Goal: Task Accomplishment & Management: Complete application form

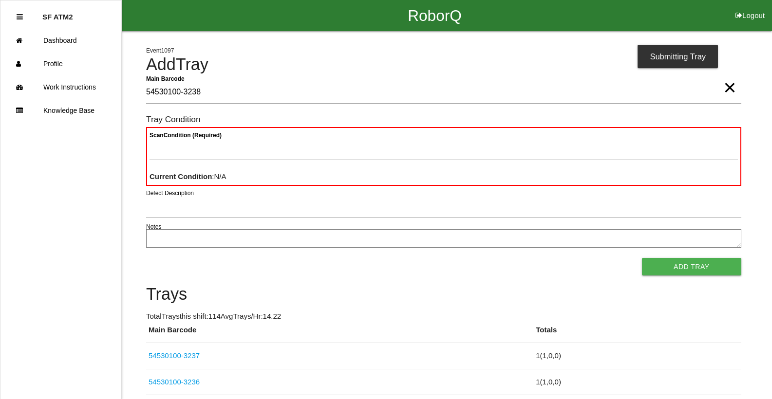
type Barcode "54530100-3238"
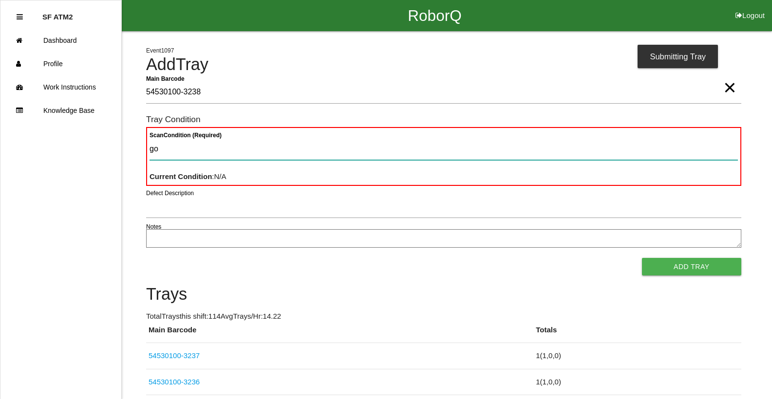
type Condition "goo"
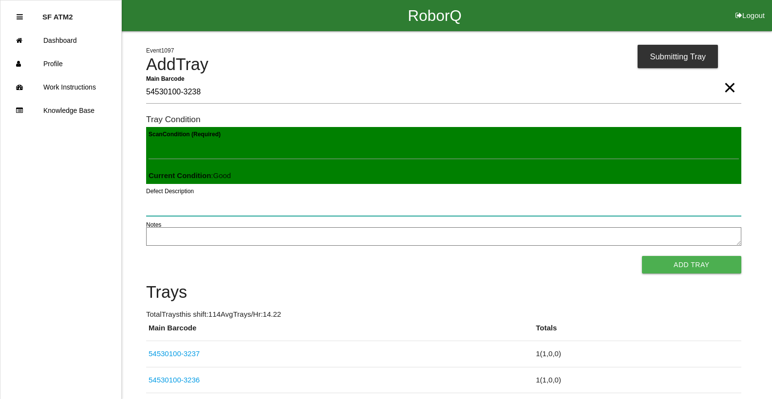
click at [642, 256] on button "Add Tray" at bounding box center [691, 265] width 99 height 18
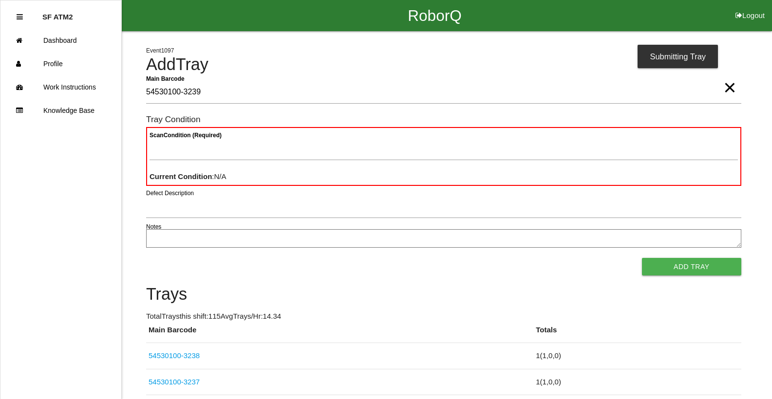
type Barcode "54530100-3239"
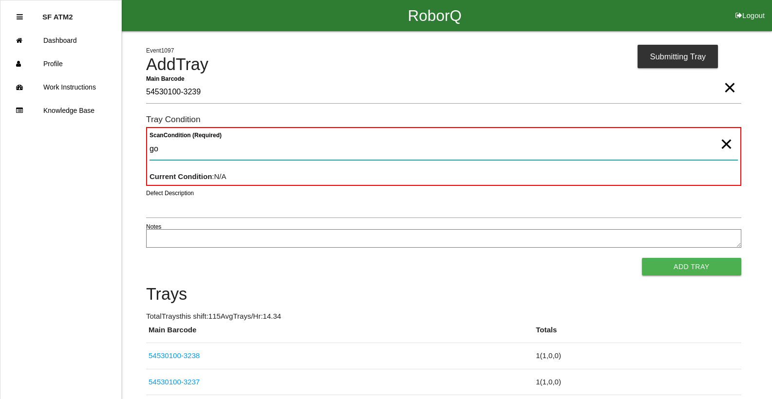
type Condition "goo"
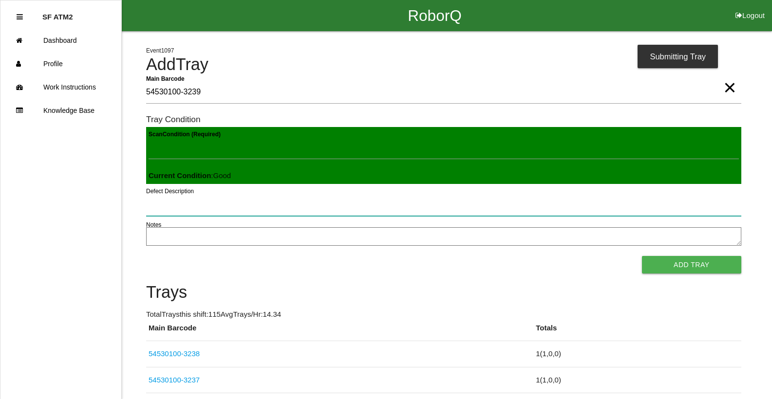
click at [642, 256] on button "Add Tray" at bounding box center [691, 265] width 99 height 18
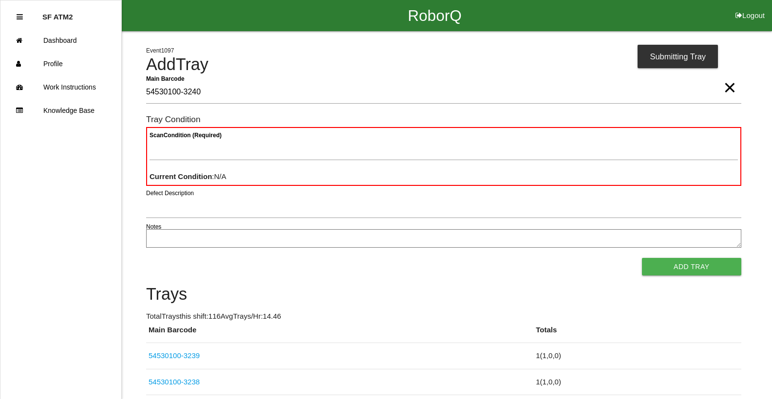
type Barcode "54530100-3240"
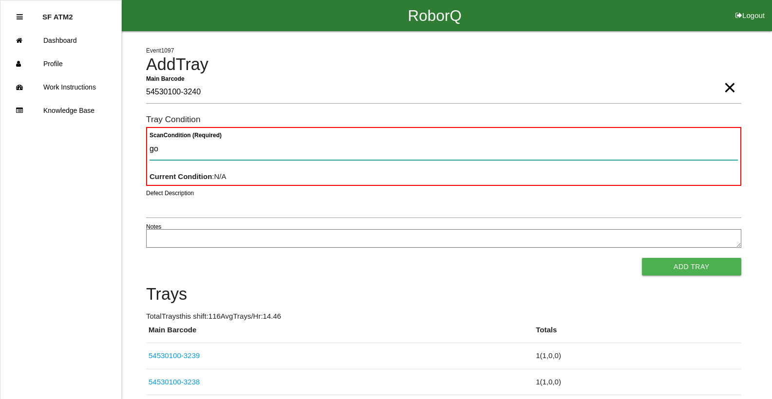
type Condition "goo"
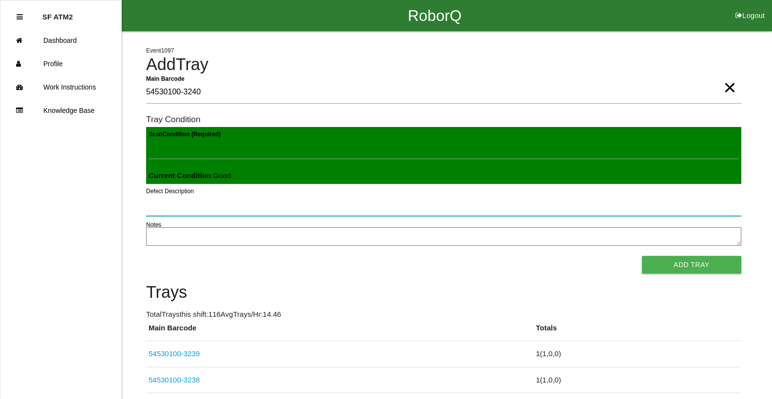
click at [642, 256] on button "Add Tray" at bounding box center [691, 265] width 99 height 18
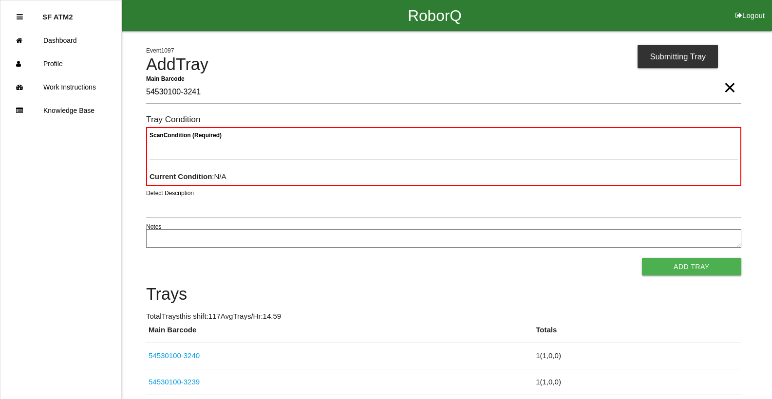
type Barcode "54530100-3241"
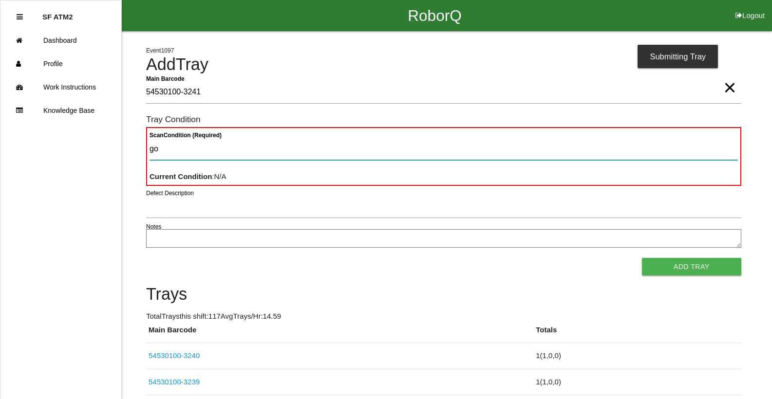
type Condition "goo"
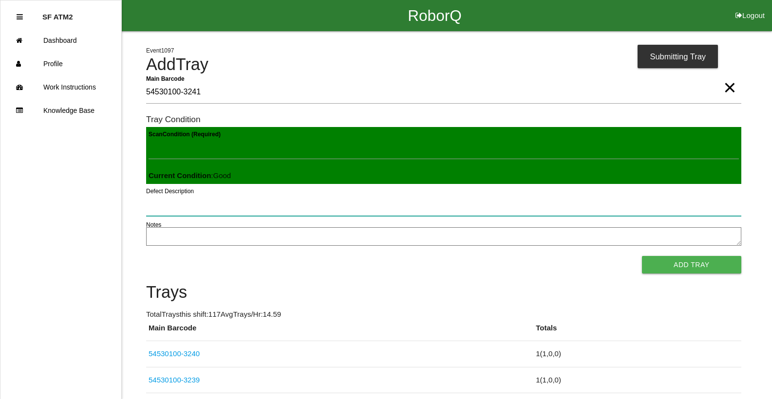
click at [642, 256] on button "Add Tray" at bounding box center [691, 265] width 99 height 18
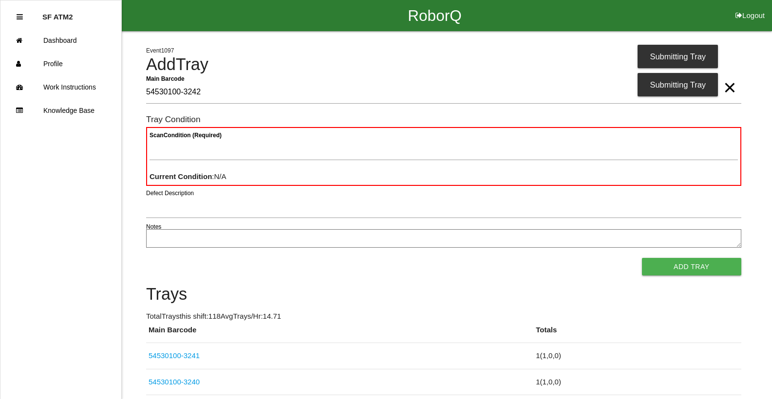
type Barcode "54530100-3242"
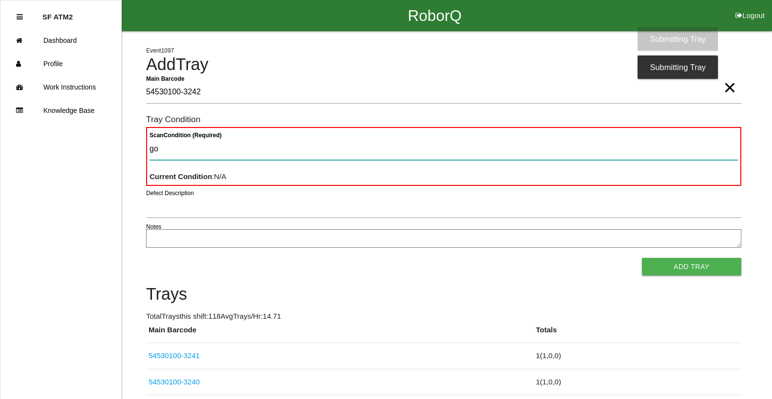
type Condition "goo"
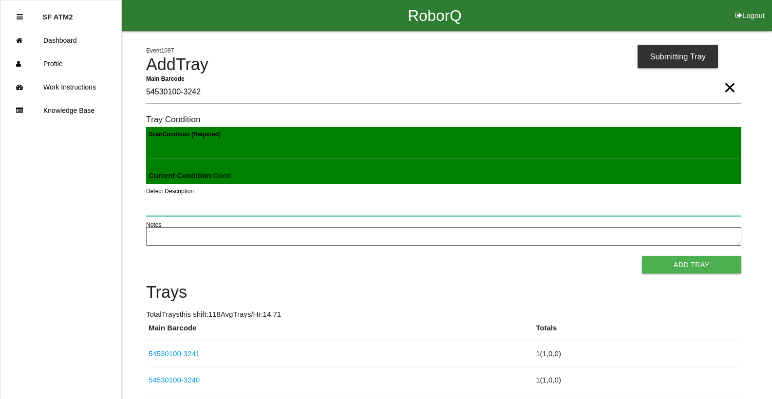
click at [642, 256] on button "Add Tray" at bounding box center [691, 265] width 99 height 18
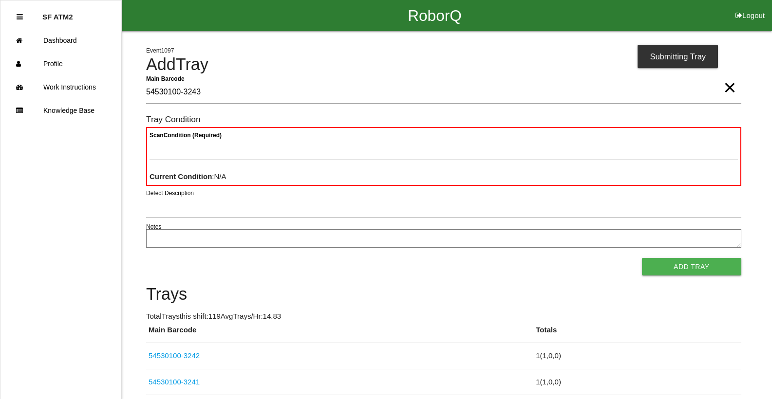
type Barcode "54530100-3243"
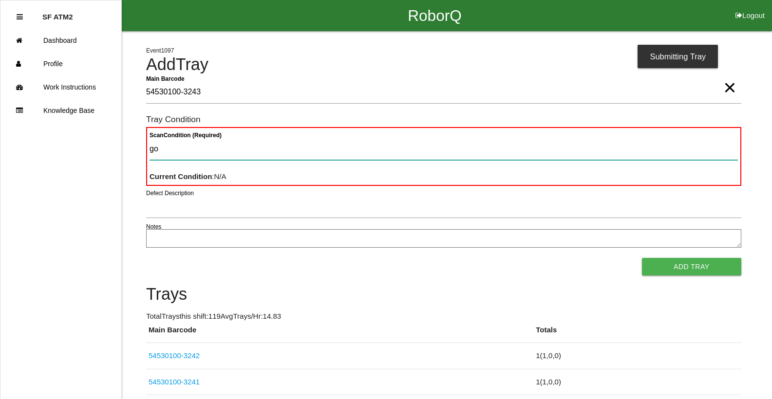
type Condition "goo"
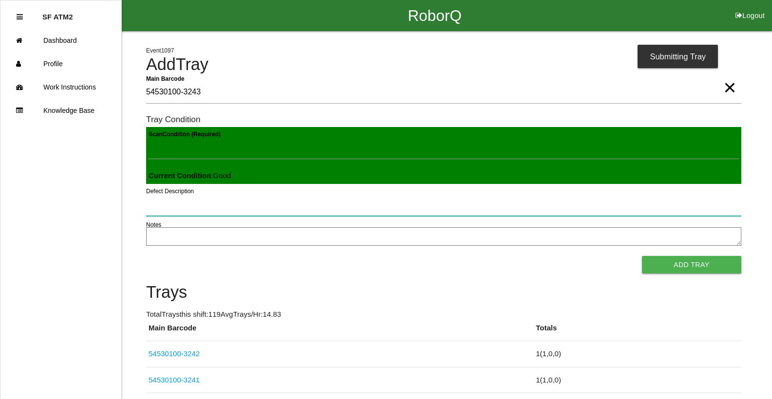
click at [642, 256] on button "Add Tray" at bounding box center [691, 265] width 99 height 18
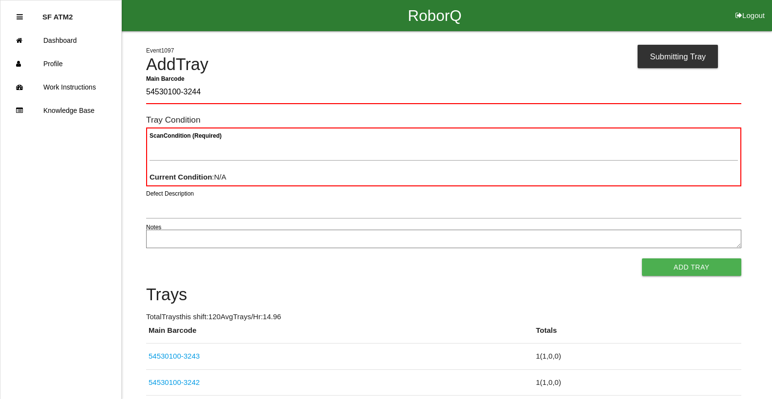
type Barcode "54530100-3244"
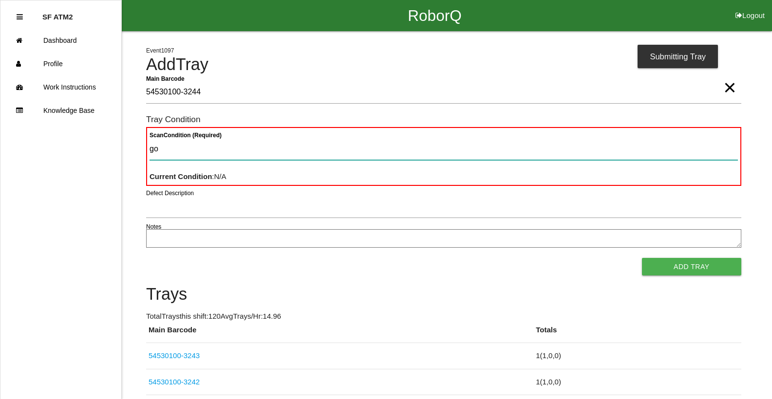
type Condition "goo"
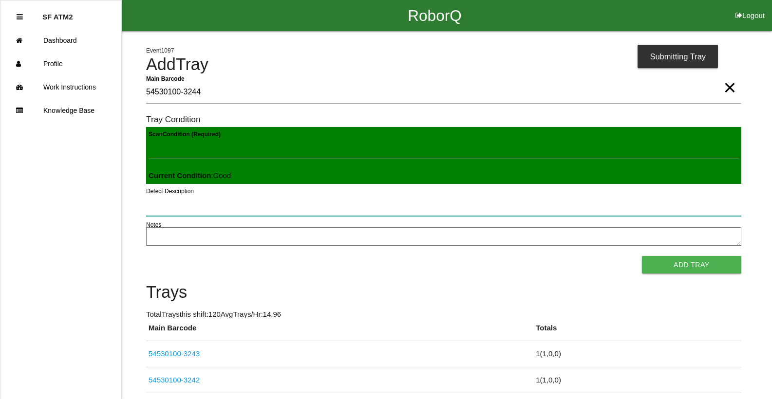
click at [642, 256] on button "Add Tray" at bounding box center [691, 265] width 99 height 18
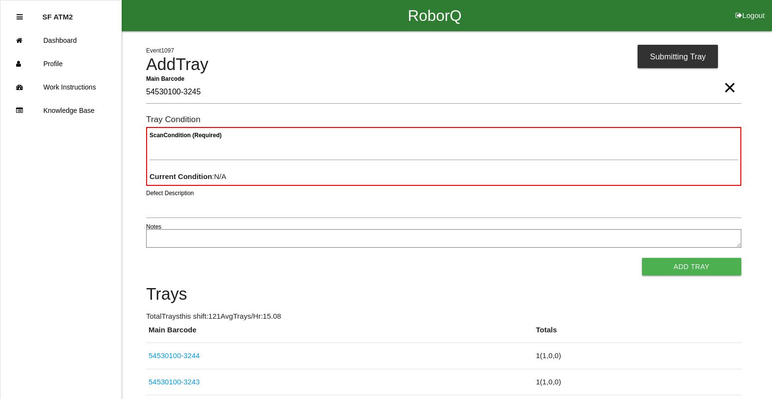
type Barcode "54530100-3245"
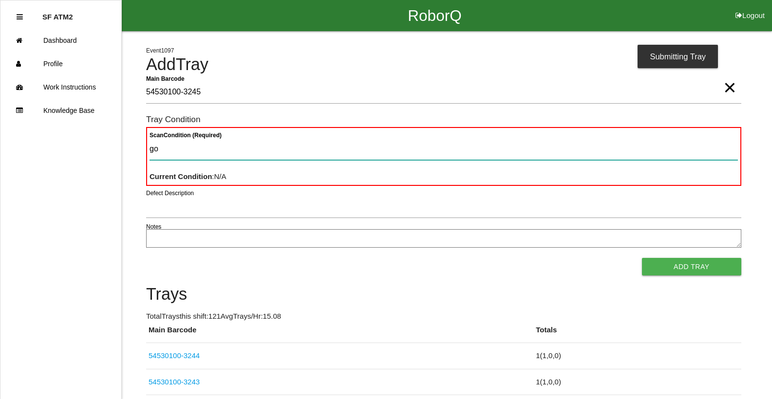
type Condition "goo"
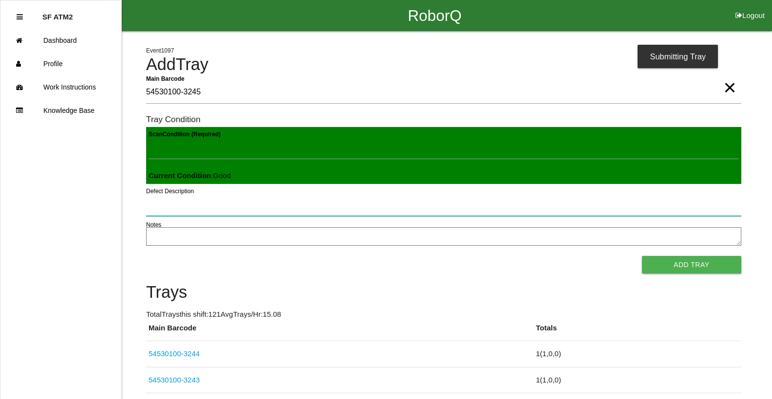
click at [642, 256] on button "Add Tray" at bounding box center [691, 265] width 99 height 18
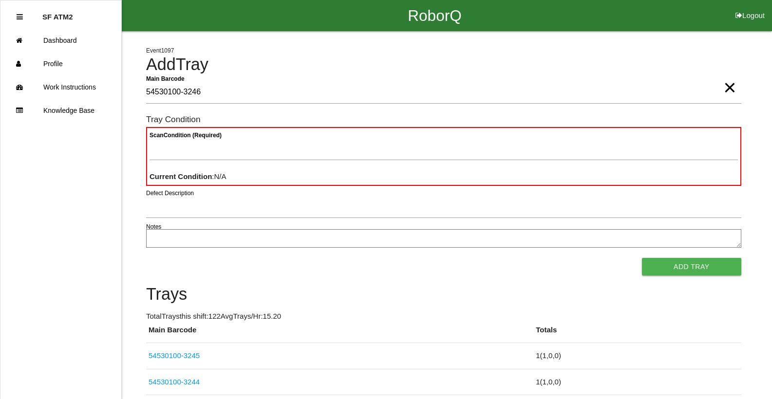
type Barcode "54530100-3246"
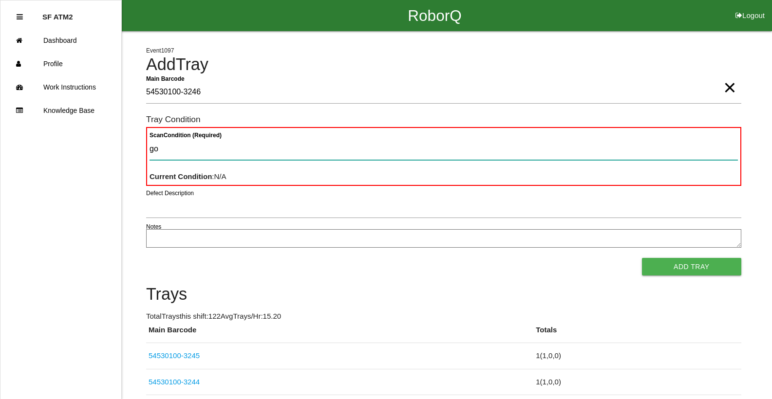
type Condition "goo"
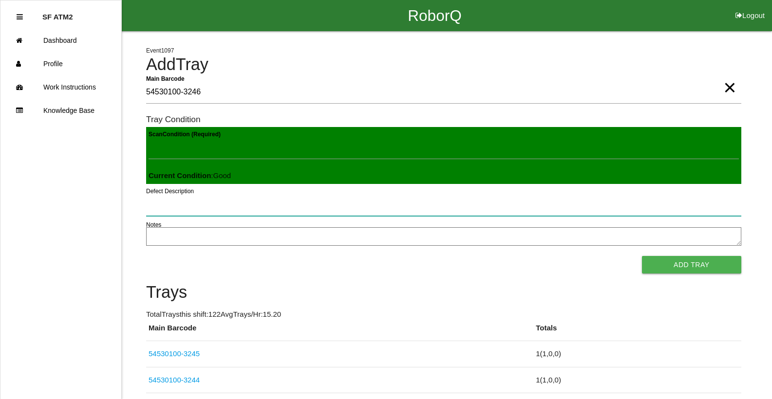
click at [642, 256] on button "Add Tray" at bounding box center [691, 265] width 99 height 18
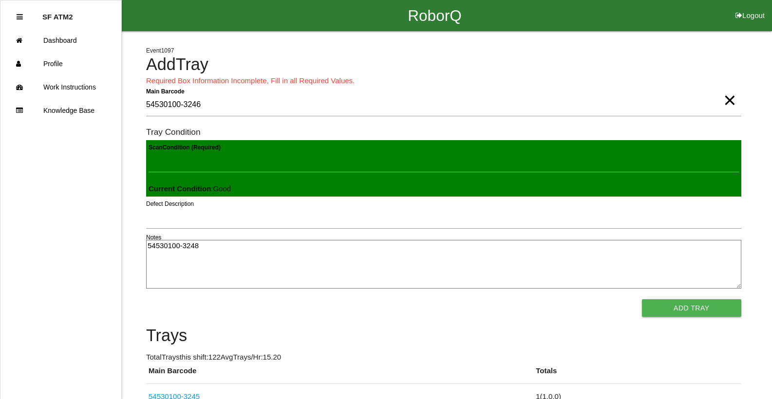
type textarea "54530100-3248"
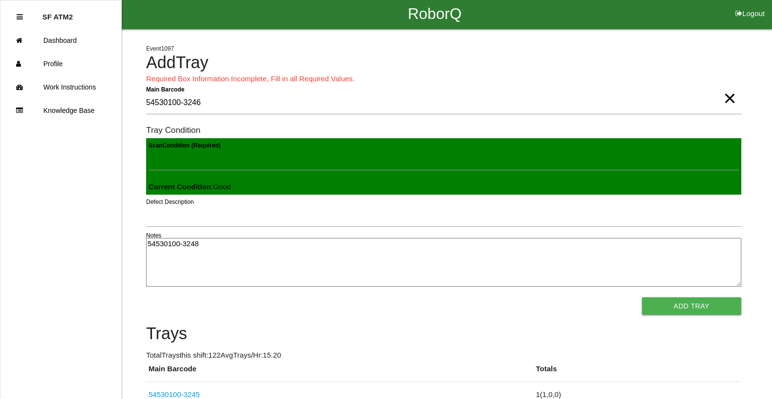
click at [266, 250] on textarea "54530100-3248" at bounding box center [443, 262] width 595 height 49
type textarea "5"
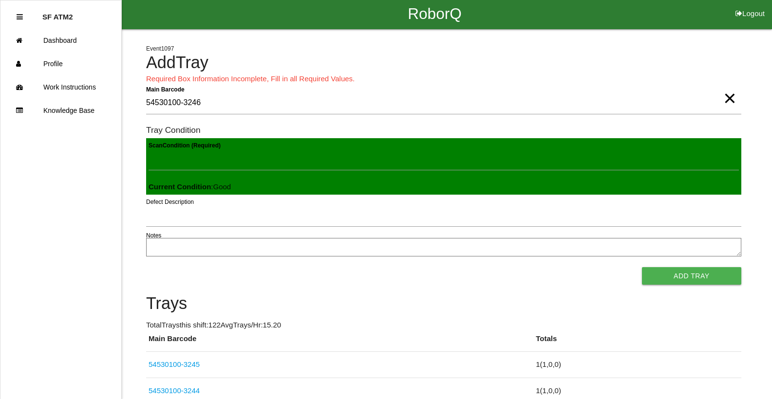
click at [711, 268] on button "Add Tray" at bounding box center [691, 276] width 99 height 18
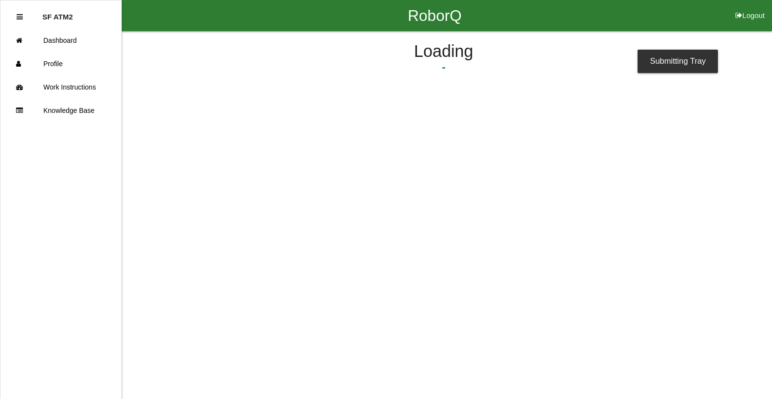
scroll to position [0, 0]
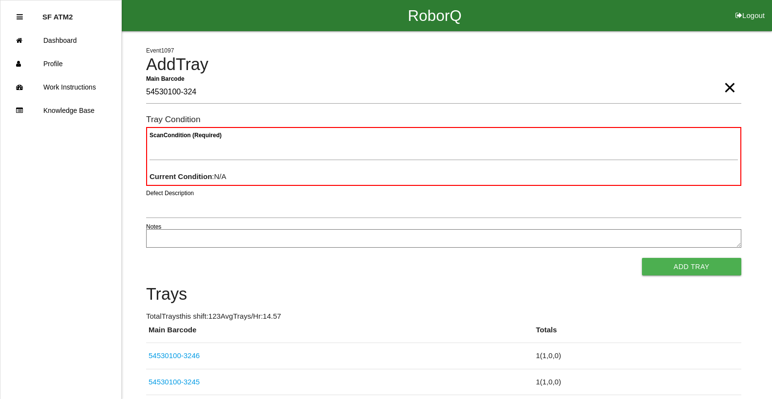
type Barcode "54530100-3246"
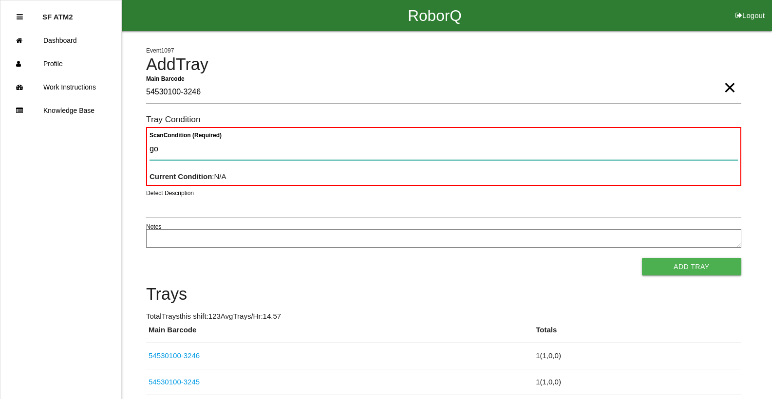
type Condition "goo"
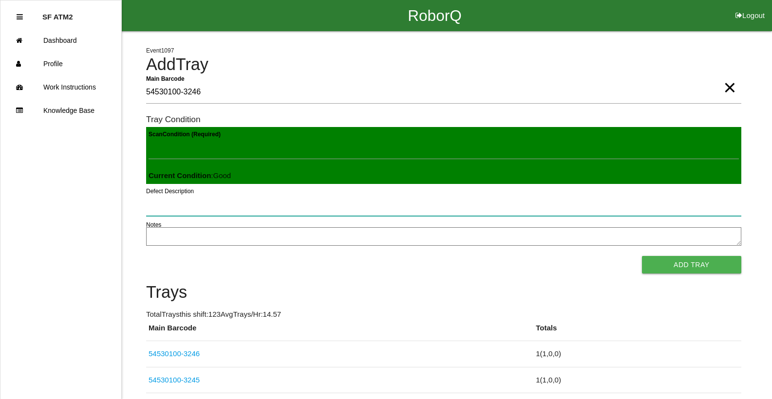
click at [642, 256] on button "Add Tray" at bounding box center [691, 265] width 99 height 18
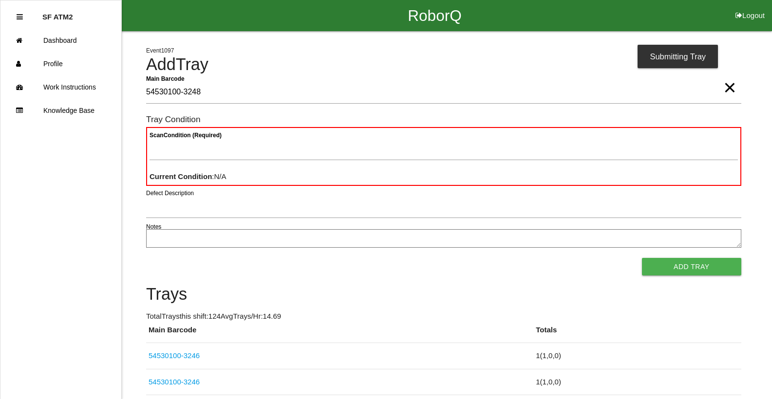
type Barcode "54530100-3248"
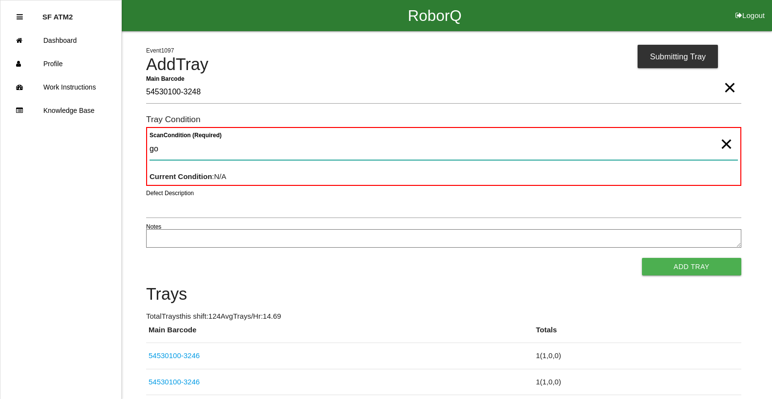
type Condition "goo"
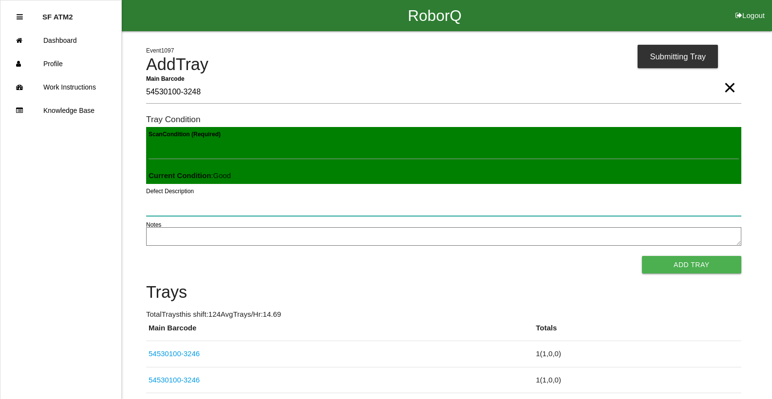
click at [642, 256] on button "Add Tray" at bounding box center [691, 265] width 99 height 18
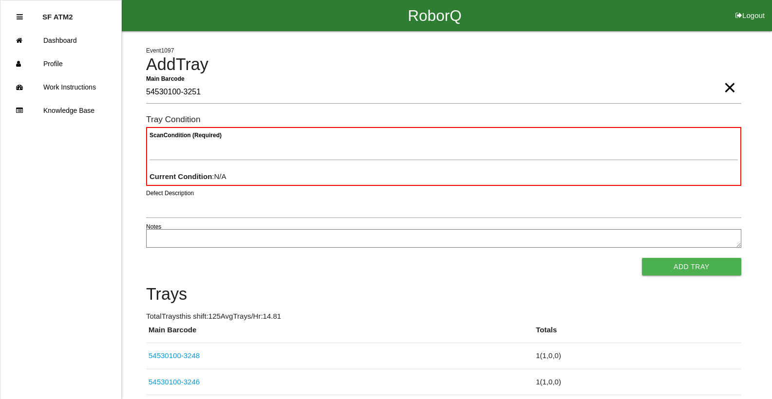
type Barcode "54530100-3251"
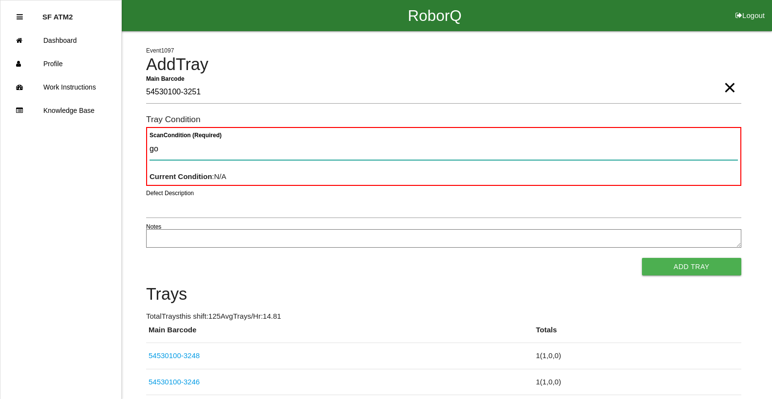
type Condition "goo"
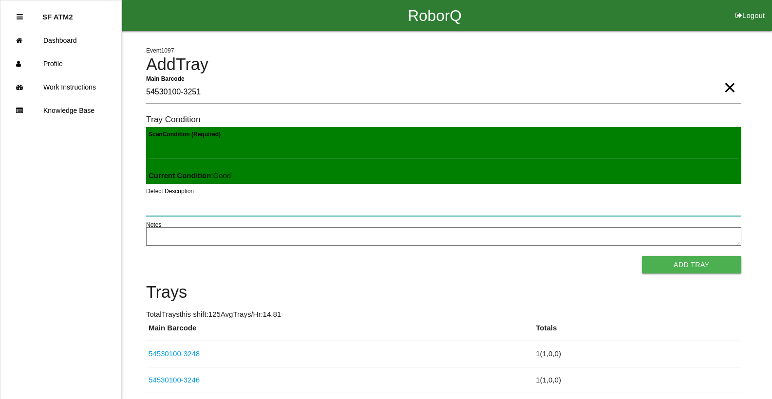
click at [642, 256] on button "Add Tray" at bounding box center [691, 265] width 99 height 18
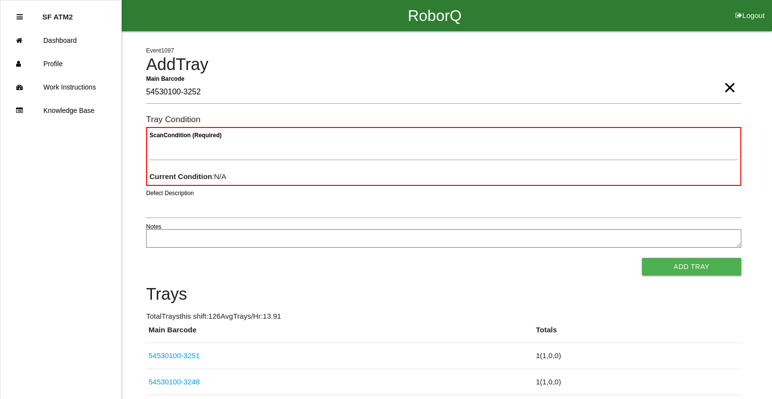
type Barcode "54530100-3252"
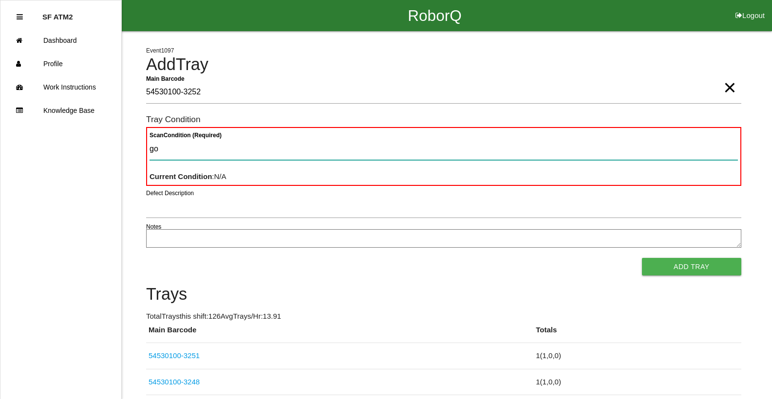
type Condition "goo"
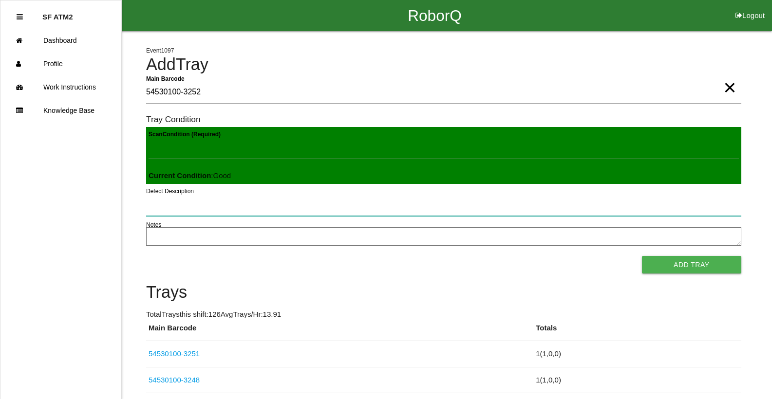
click at [642, 256] on button "Add Tray" at bounding box center [691, 265] width 99 height 18
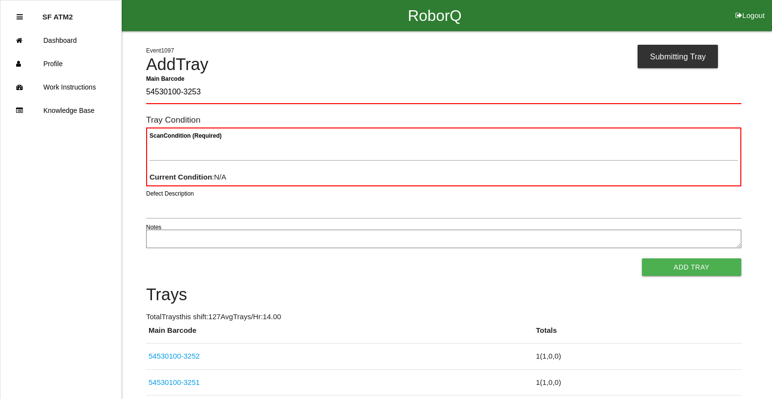
type Barcode "54530100-3253"
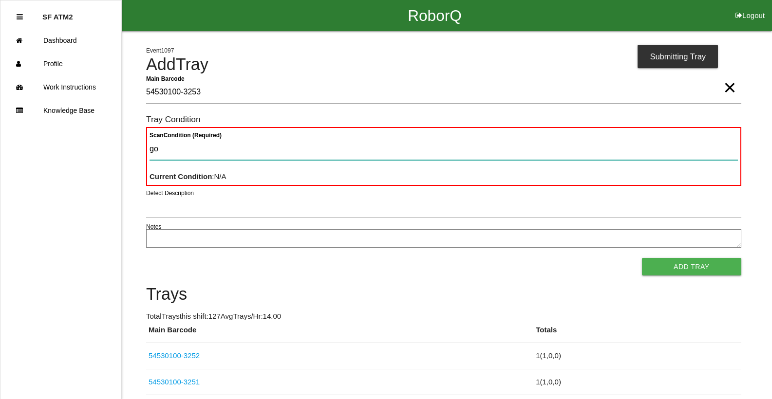
type Condition "goo"
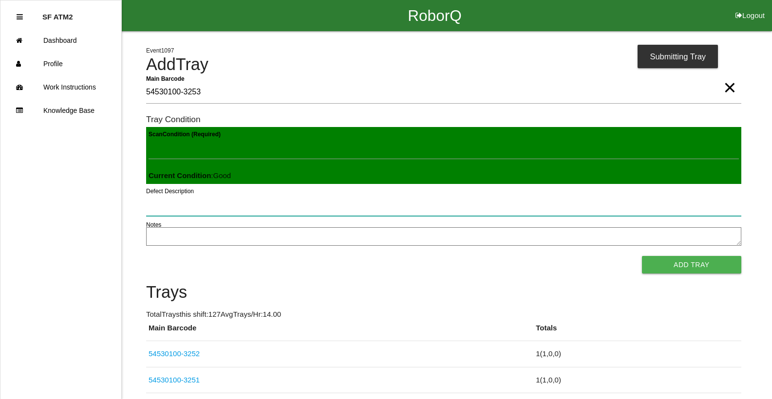
click button "Add Tray" at bounding box center [691, 265] width 99 height 18
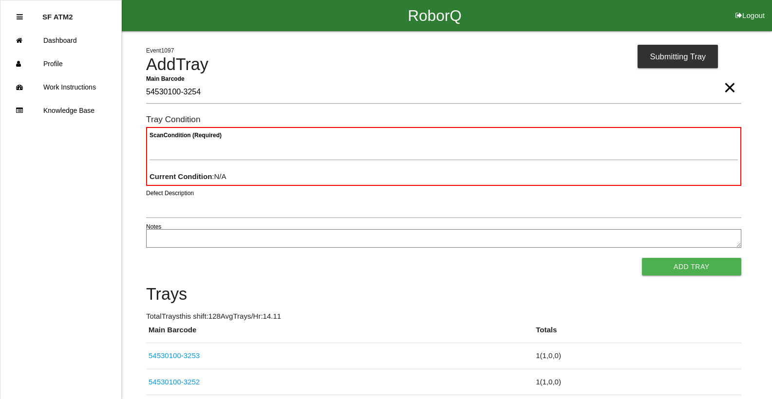
type Barcode "54530100-3254"
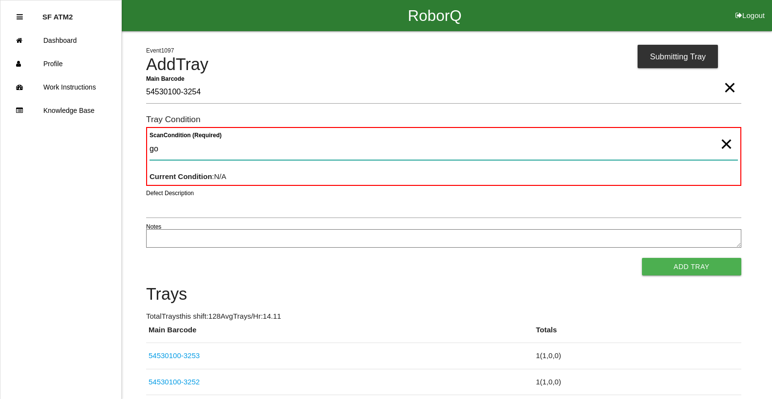
type Condition "goo"
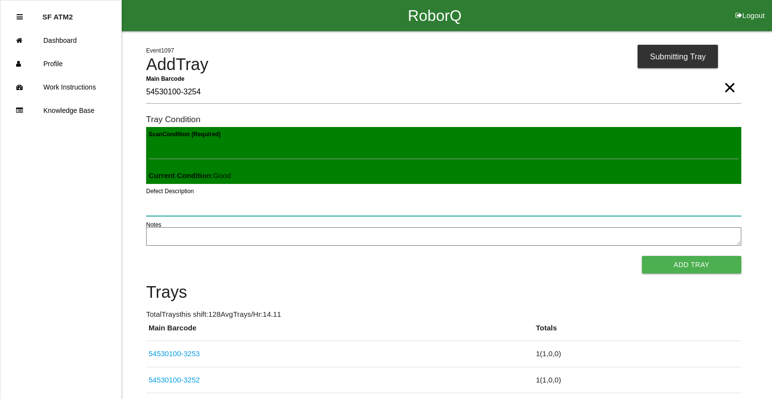
click at [642, 256] on button "Add Tray" at bounding box center [691, 265] width 99 height 18
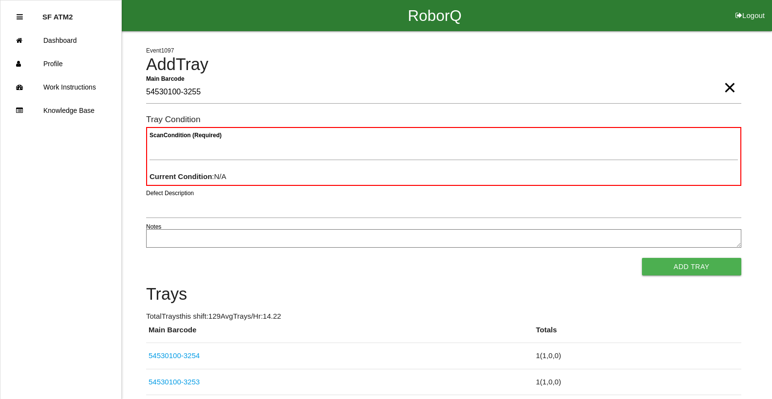
type Barcode "54530100-3255"
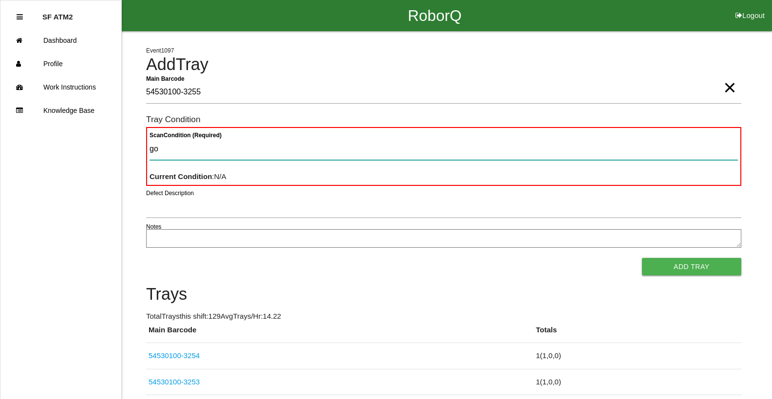
type Condition "goo"
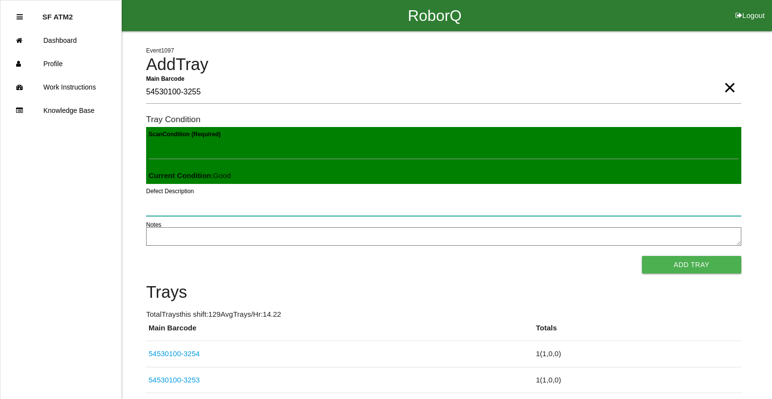
click at [642, 256] on button "Add Tray" at bounding box center [691, 265] width 99 height 18
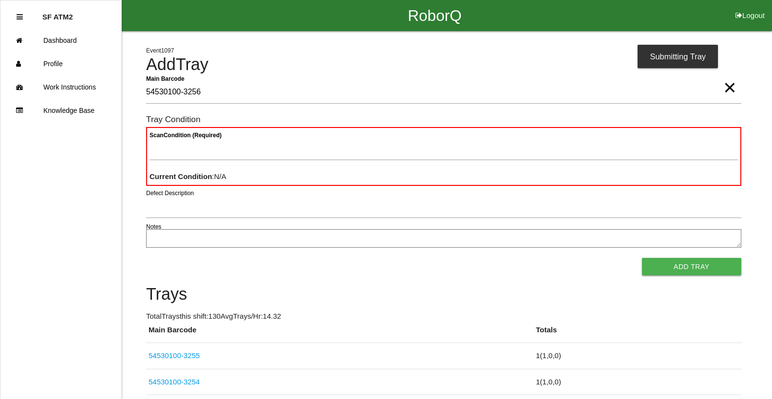
type Barcode "54530100-3256"
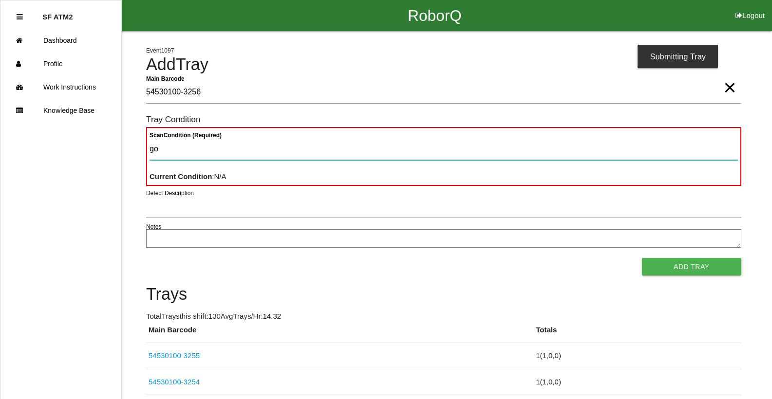
type Condition "goo"
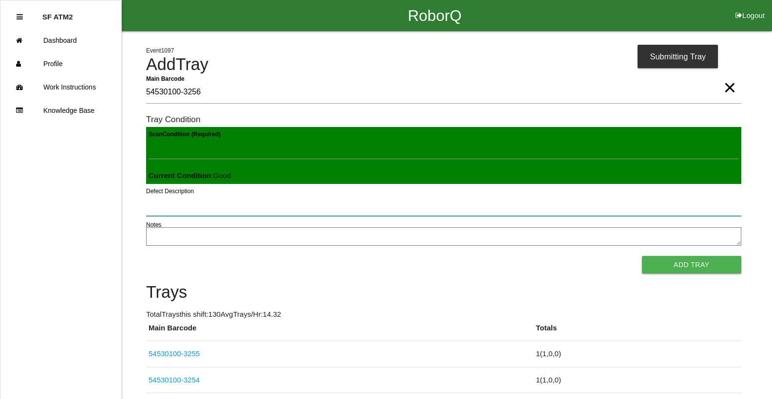
click at [642, 256] on button "Add Tray" at bounding box center [691, 265] width 99 height 18
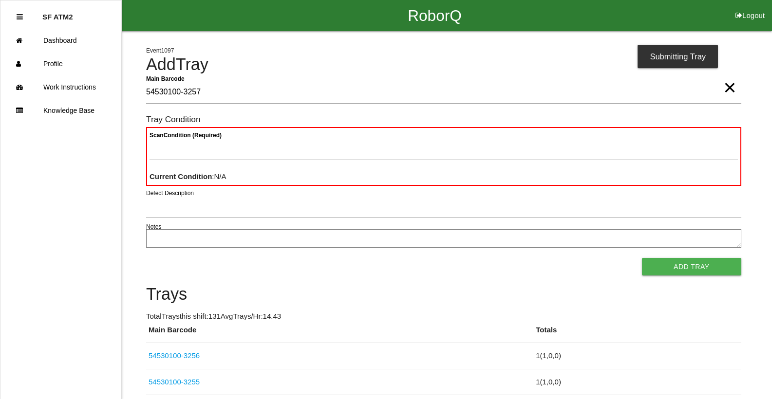
type Barcode "54530100-3257"
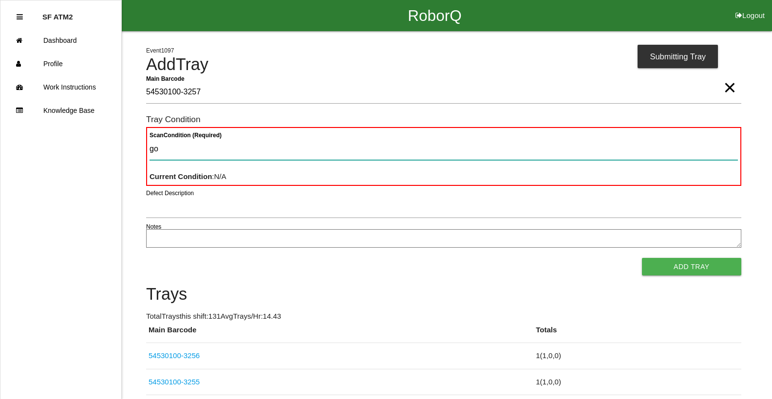
type Condition "goo"
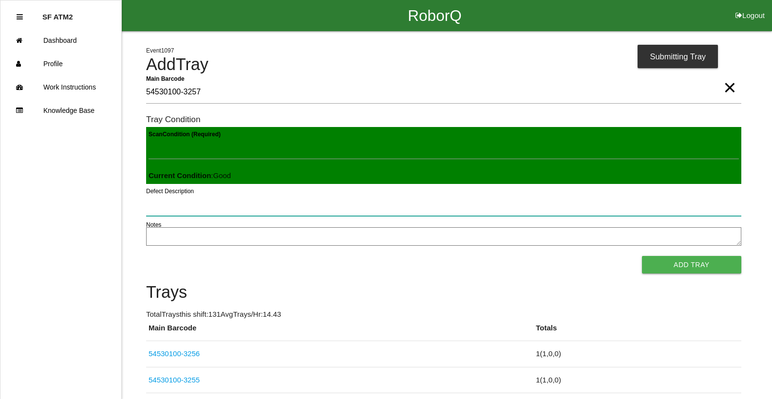
click at [642, 256] on button "Add Tray" at bounding box center [691, 265] width 99 height 18
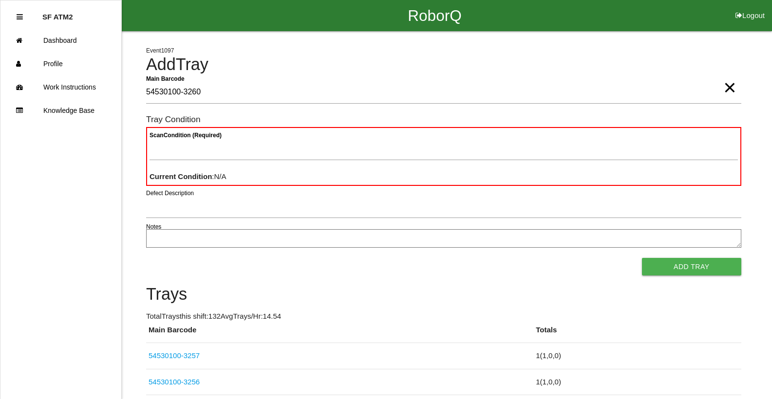
type Barcode "54530100-3260"
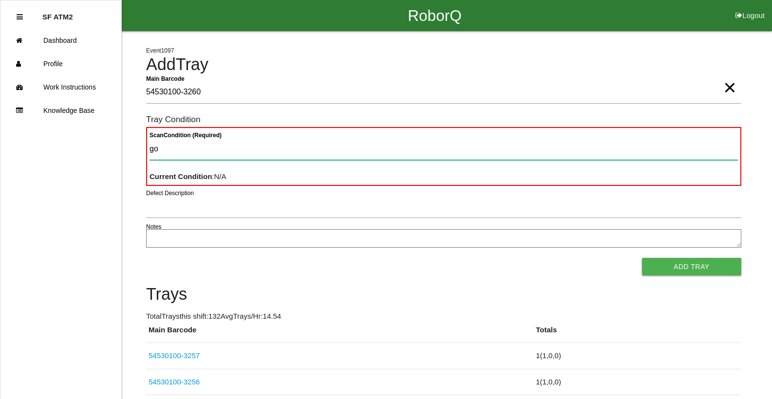
type Condition "goo"
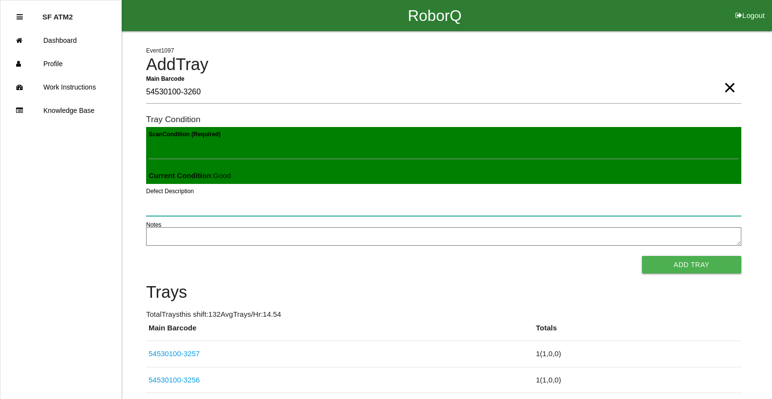
click at [642, 256] on button "Add Tray" at bounding box center [691, 265] width 99 height 18
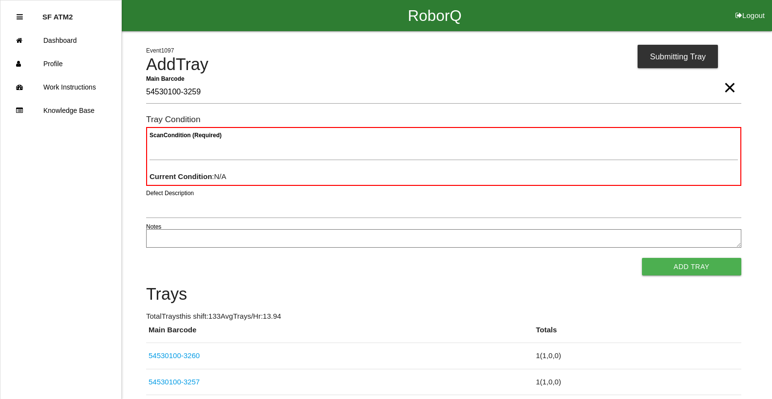
type Barcode "54530100-3259"
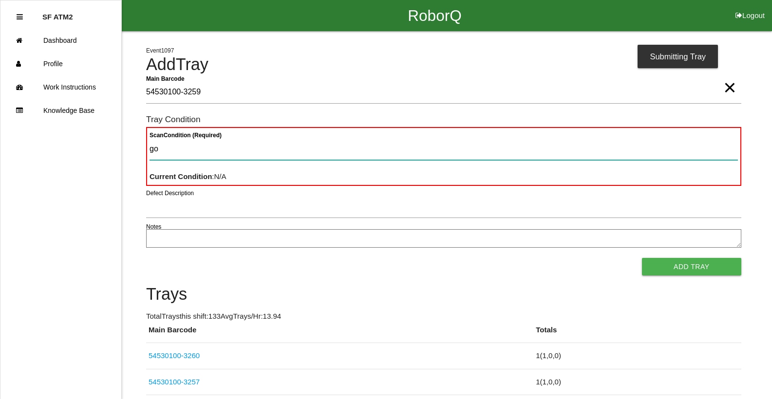
type Condition "goo"
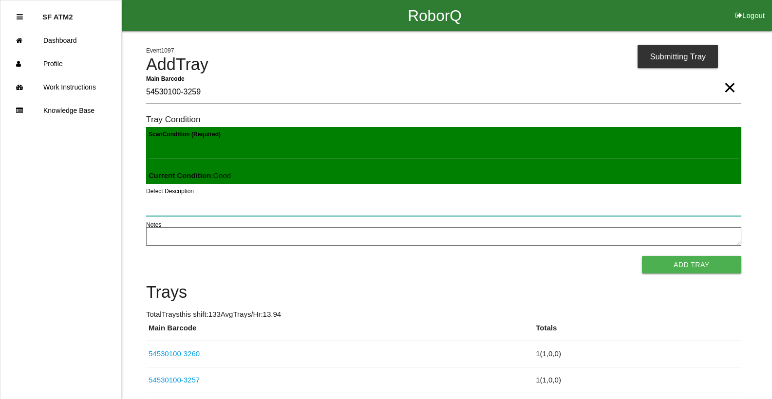
click at [642, 256] on button "Add Tray" at bounding box center [691, 265] width 99 height 18
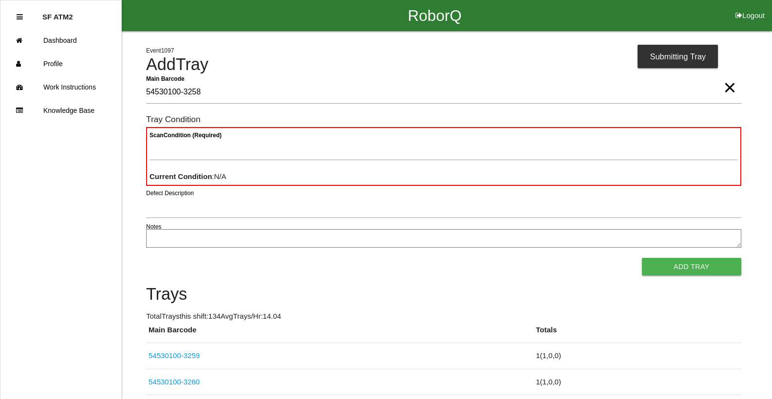
type Barcode "54530100-3258"
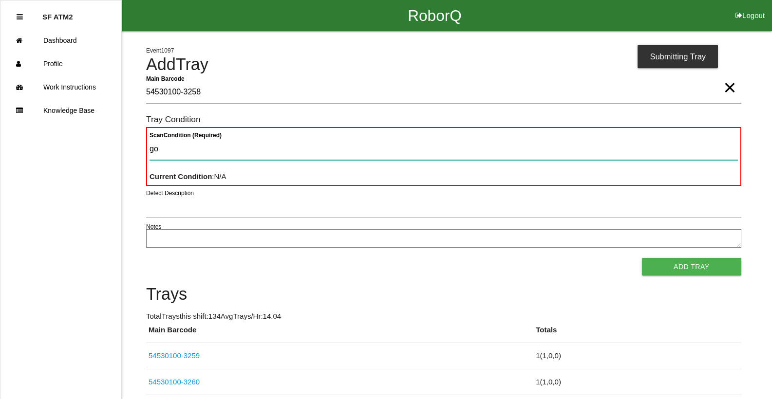
type Condition "goo"
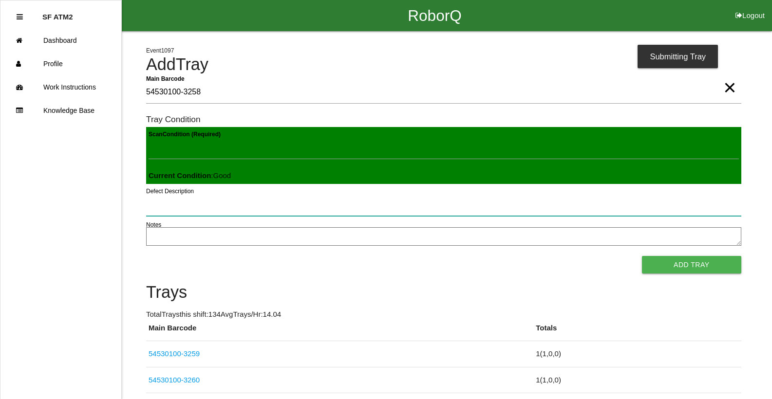
click at [642, 256] on button "Add Tray" at bounding box center [691, 265] width 99 height 18
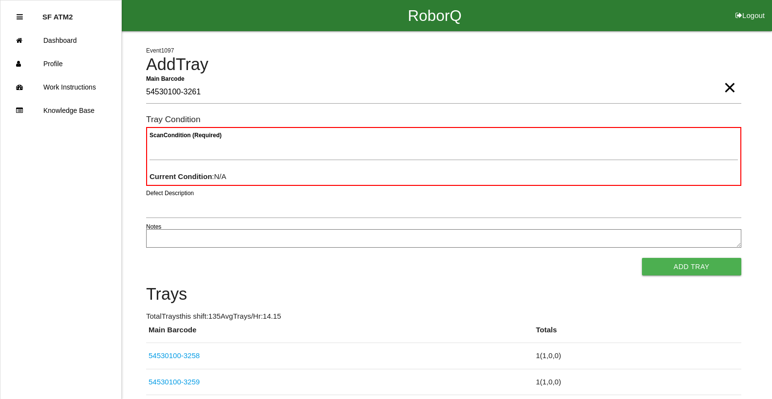
type Barcode "54530100-3261"
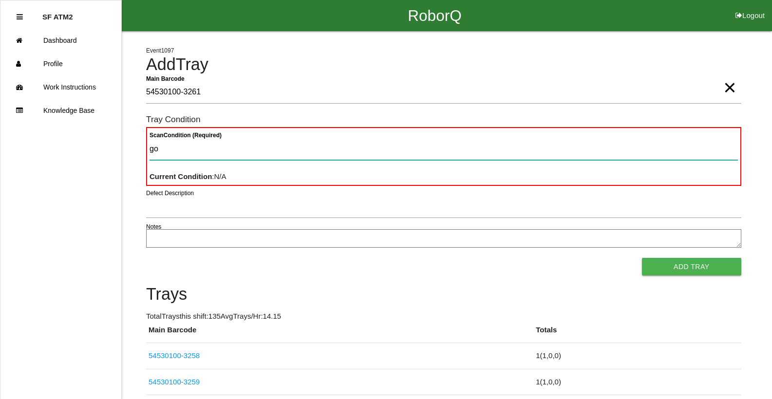
type Condition "goo"
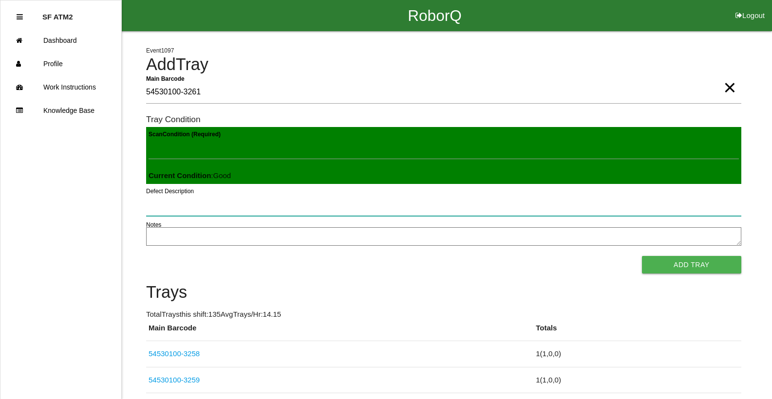
click at [642, 256] on button "Add Tray" at bounding box center [691, 265] width 99 height 18
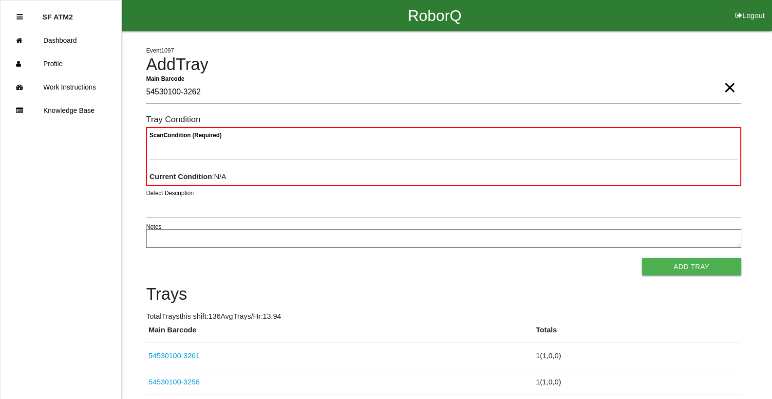
type Barcode "54530100-3262"
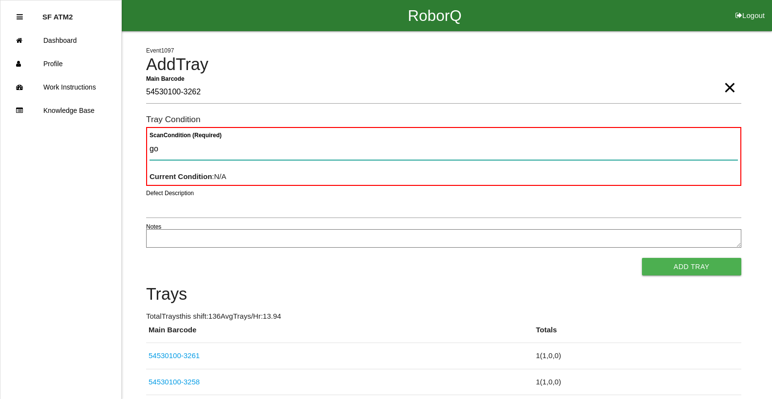
type Condition "goo"
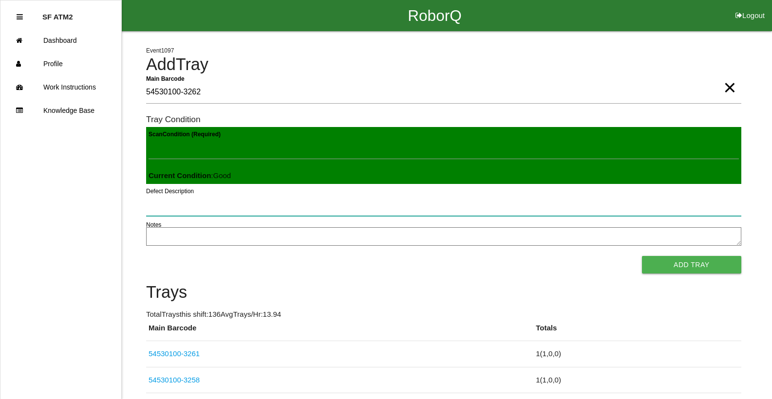
click at [642, 256] on button "Add Tray" at bounding box center [691, 265] width 99 height 18
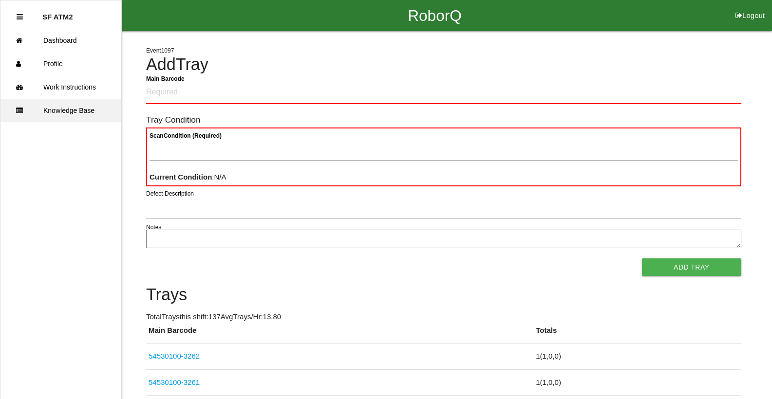
click at [642, 259] on button "Add Tray" at bounding box center [691, 268] width 99 height 18
